Goal: Unclear: Browse casually

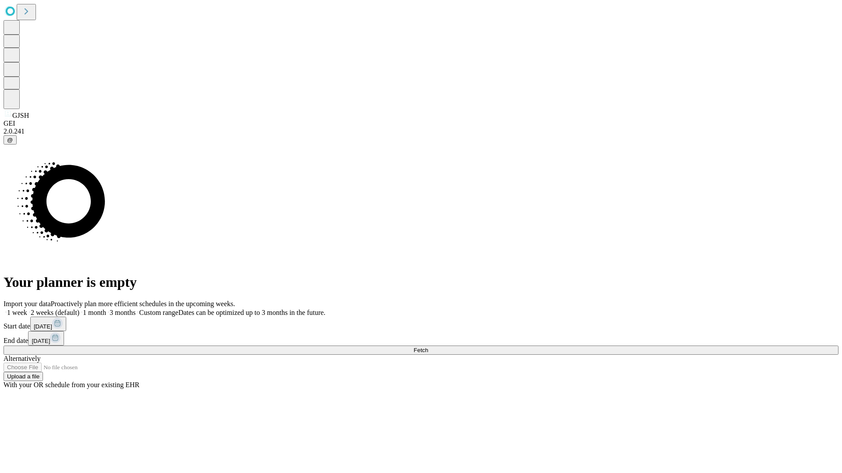
click at [428, 347] on span "Fetch" at bounding box center [420, 350] width 14 height 7
